Goal: Transaction & Acquisition: Purchase product/service

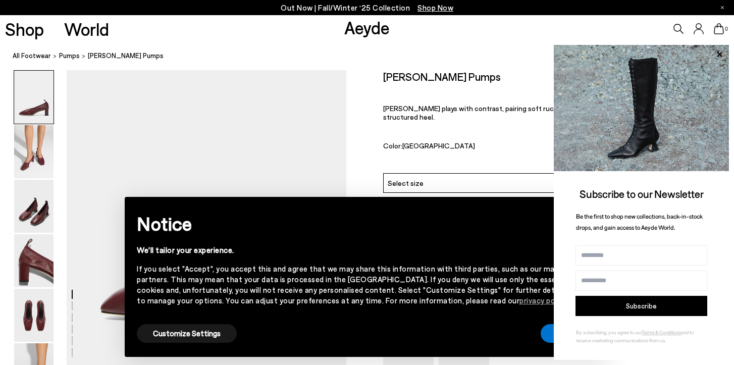
click at [324, 256] on div "We'll tailor your experience. If you select "Accept", you accept this and agree…" at bounding box center [359, 275] width 444 height 61
click at [545, 334] on button "Accept" at bounding box center [569, 333] width 57 height 19
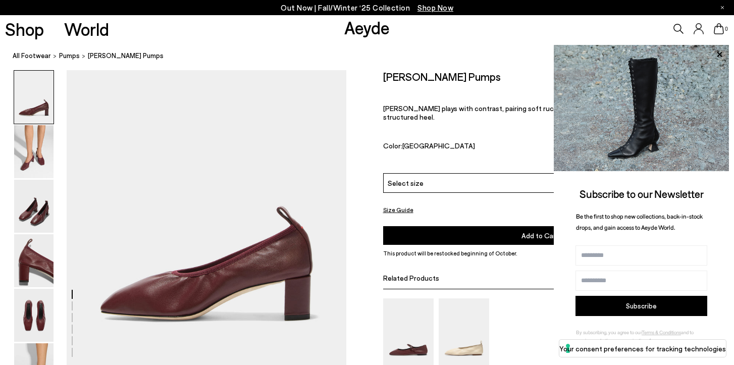
click at [528, 316] on div "[PERSON_NAME]" at bounding box center [540, 343] width 315 height 90
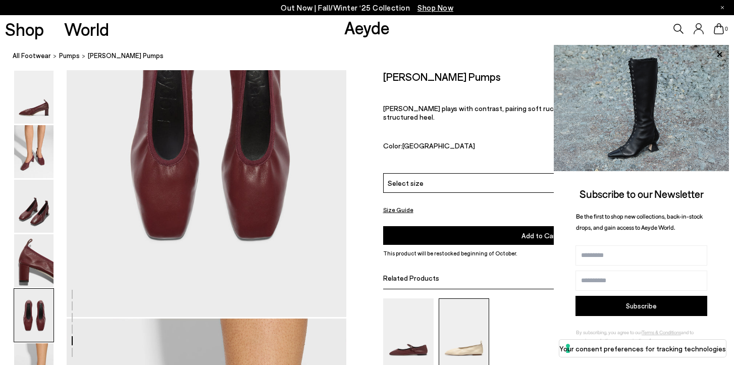
scroll to position [1554, 0]
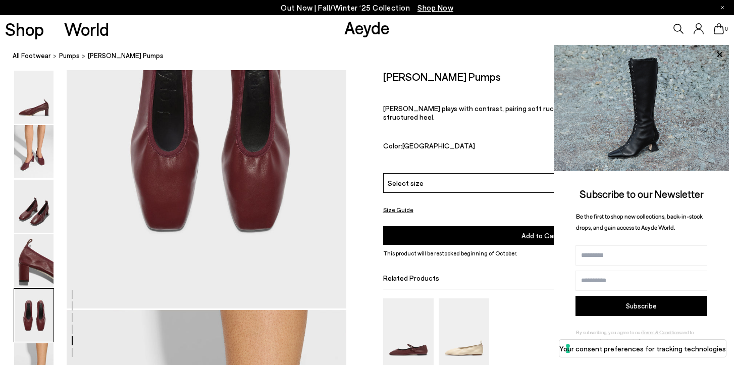
click at [445, 267] on div "Related Products" at bounding box center [540, 278] width 315 height 23
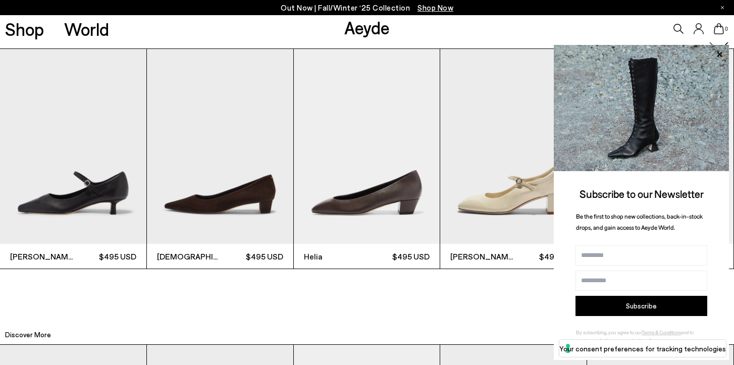
scroll to position [2329, 0]
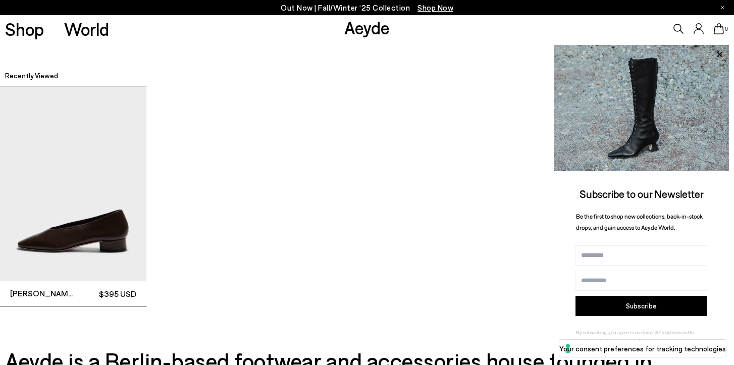
scroll to position [2820, 0]
click at [115, 219] on img "1 / 1" at bounding box center [73, 183] width 146 height 195
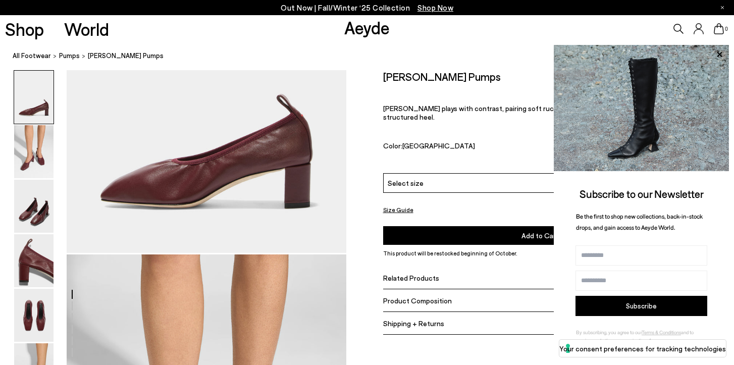
scroll to position [0, 0]
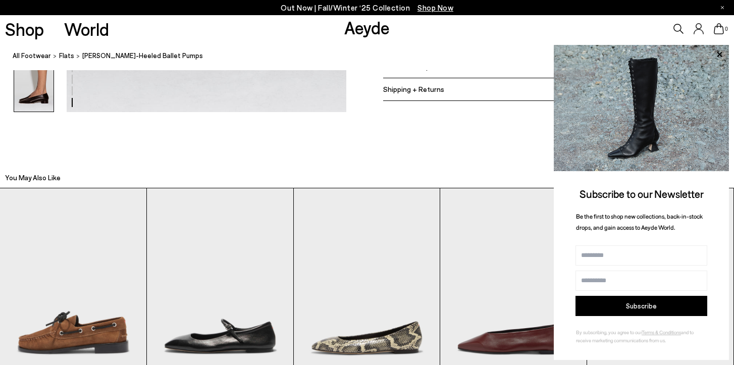
scroll to position [2204, 0]
